Goal: Task Accomplishment & Management: Use online tool/utility

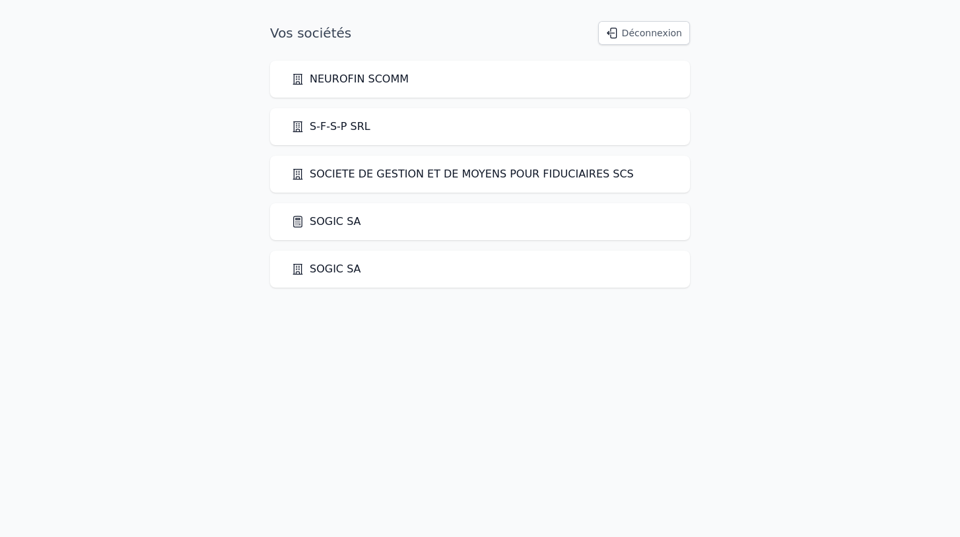
click at [329, 225] on link "SOGIC SA" at bounding box center [326, 222] width 70 height 16
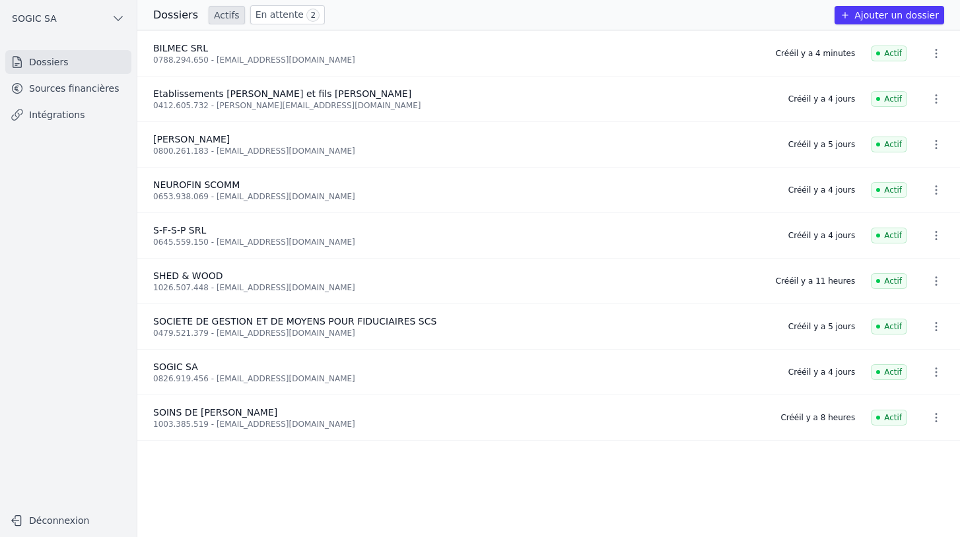
click at [92, 96] on link "Sources financières" at bounding box center [68, 89] width 126 height 24
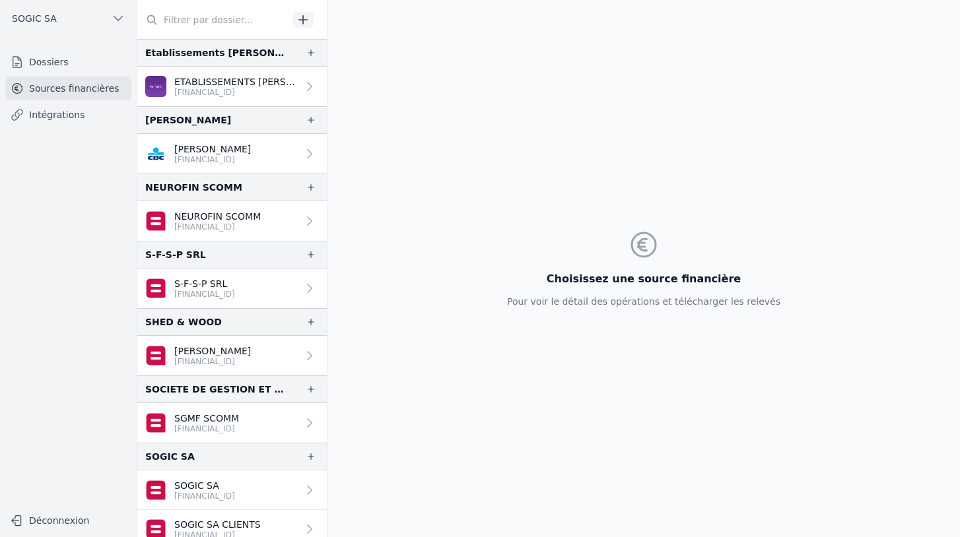
click at [74, 118] on link "Intégrations" at bounding box center [68, 115] width 126 height 24
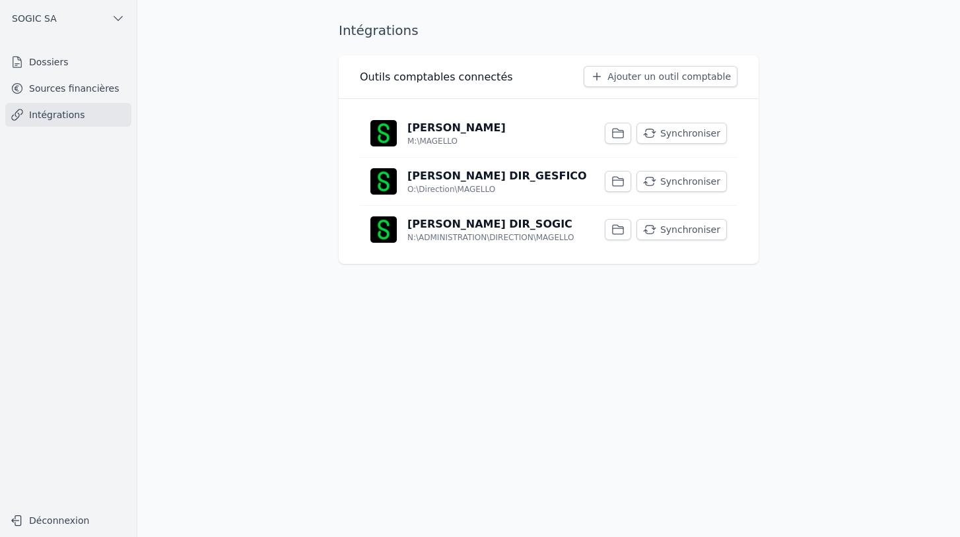
click at [683, 232] on button "Synchroniser" at bounding box center [681, 229] width 90 height 21
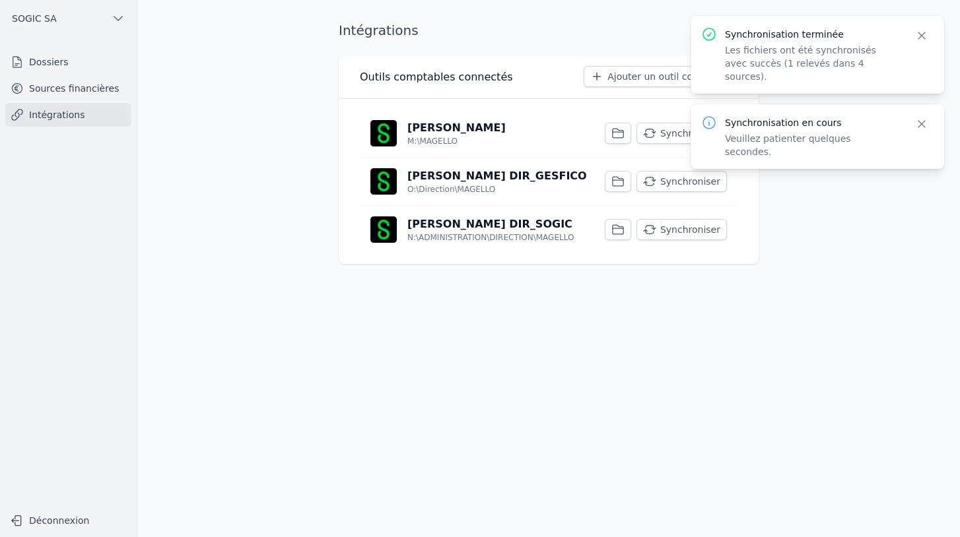
click at [682, 176] on button "Synchroniser" at bounding box center [681, 181] width 90 height 21
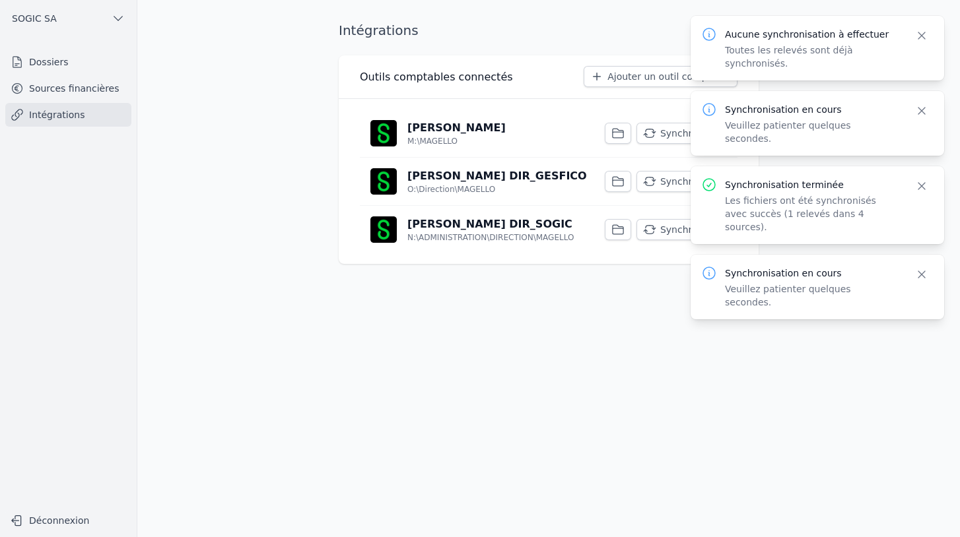
click at [666, 128] on button "Synchroniser" at bounding box center [681, 133] width 90 height 21
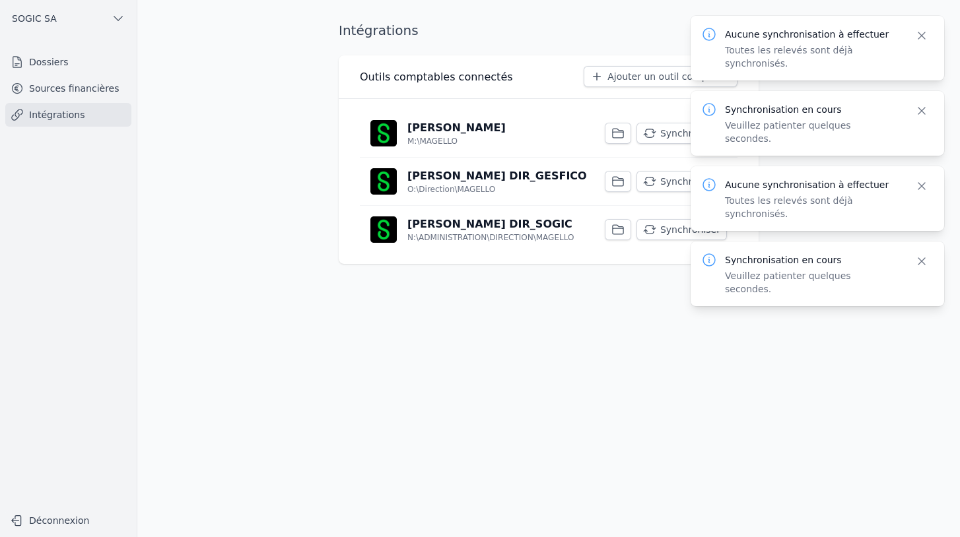
click at [91, 91] on link "Sources financières" at bounding box center [68, 89] width 126 height 24
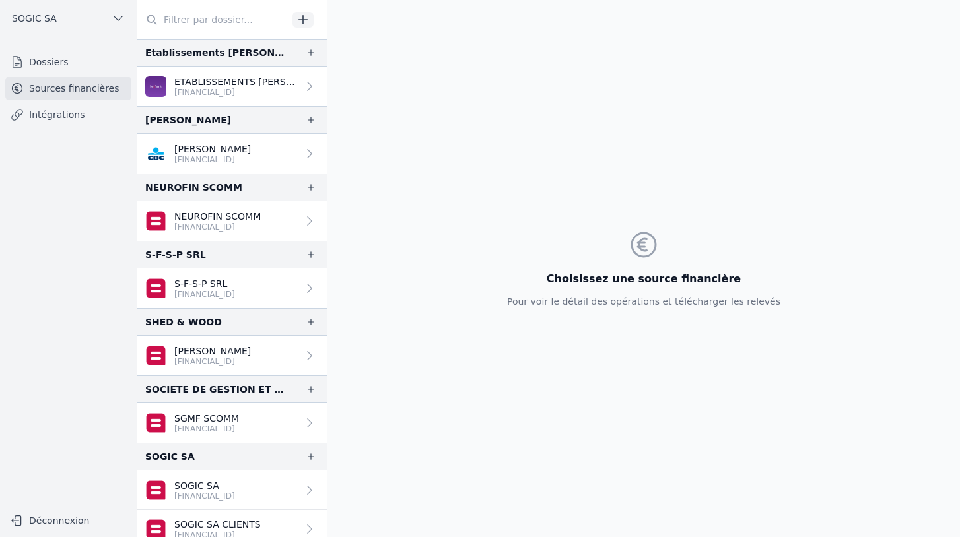
click at [51, 59] on link "Dossiers" at bounding box center [68, 62] width 126 height 24
